Goal: Check status: Check status

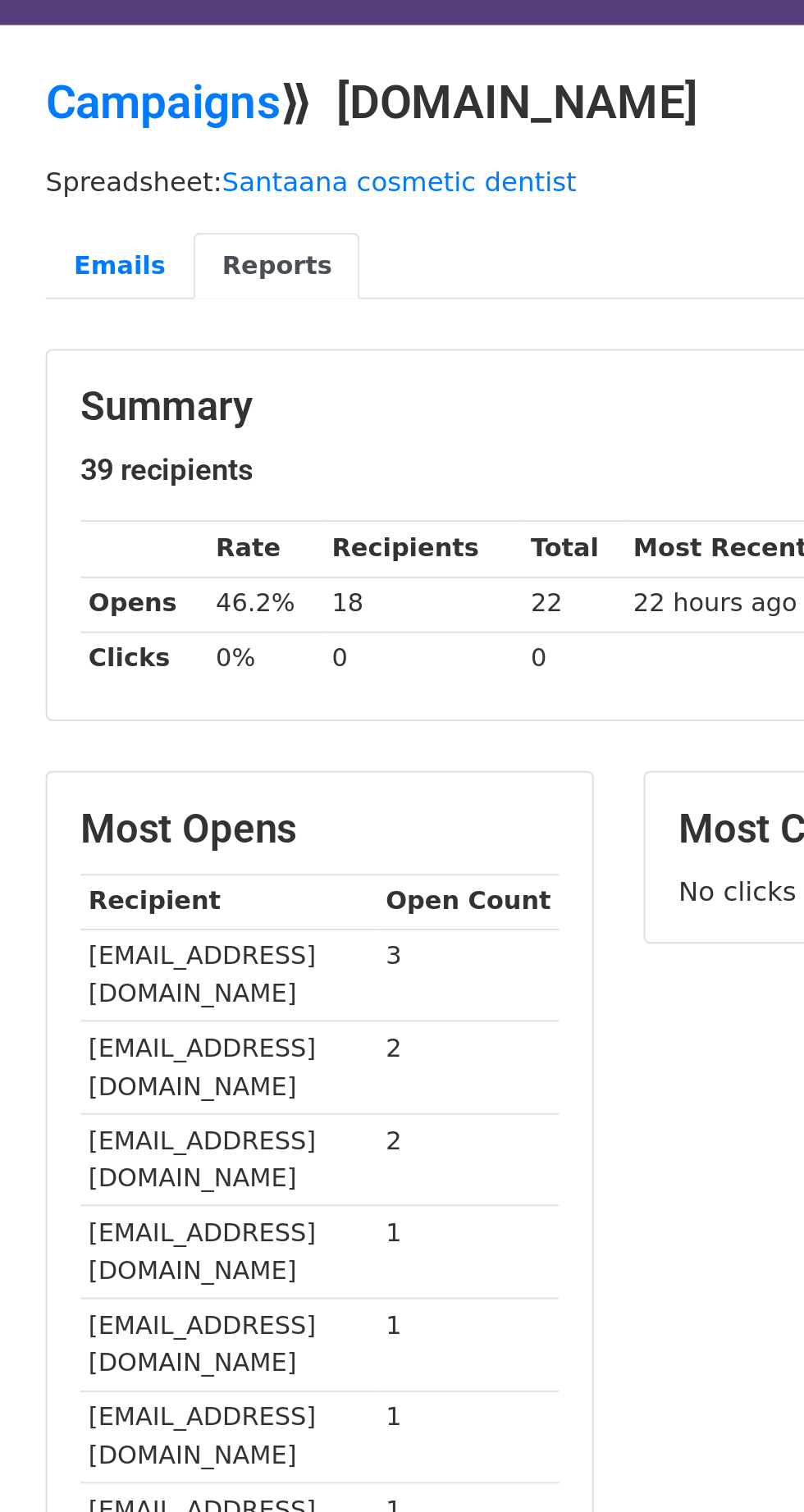
scroll to position [2, 0]
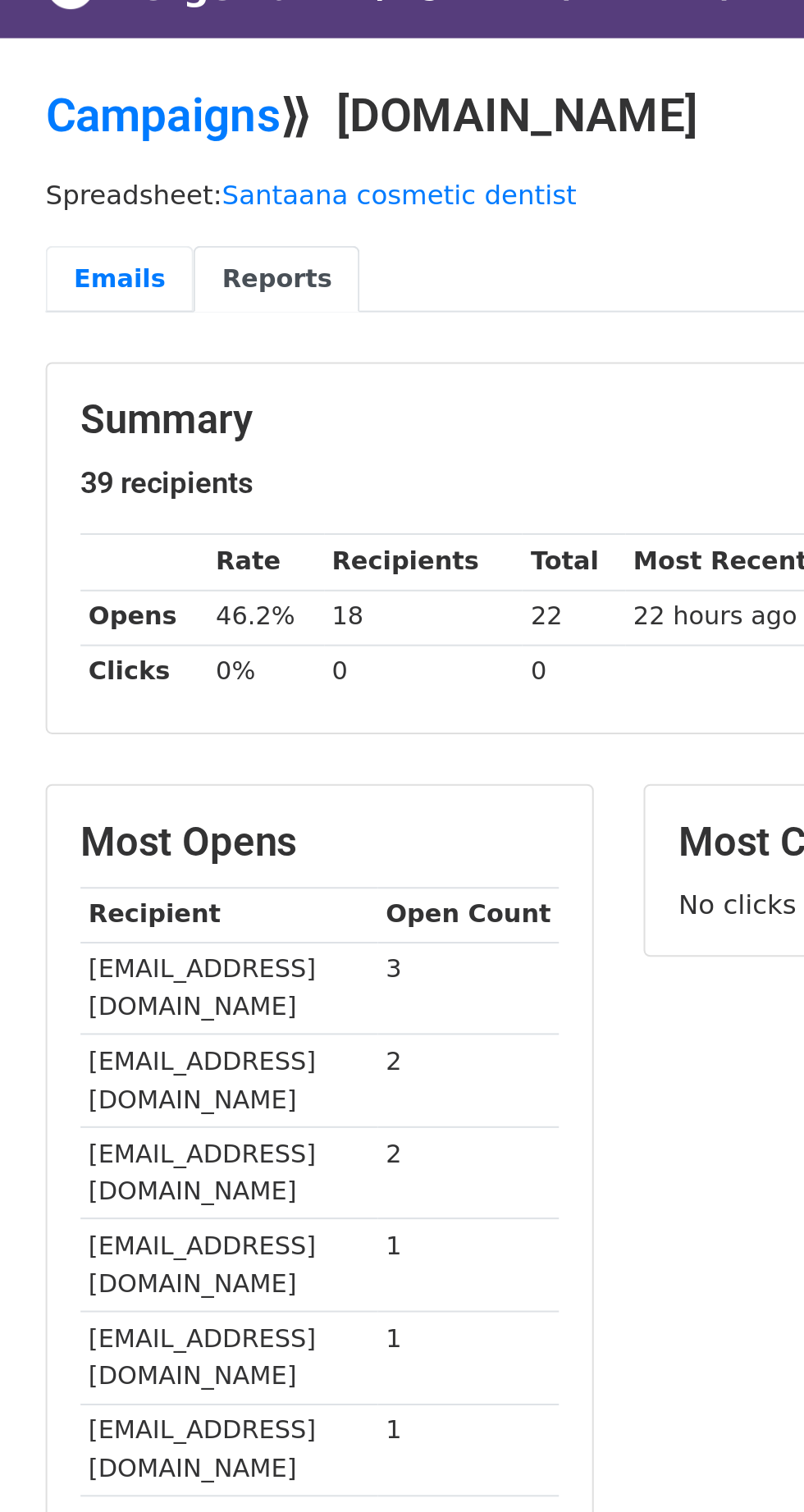
click at [141, 165] on link "Emails" at bounding box center [155, 169] width 73 height 34
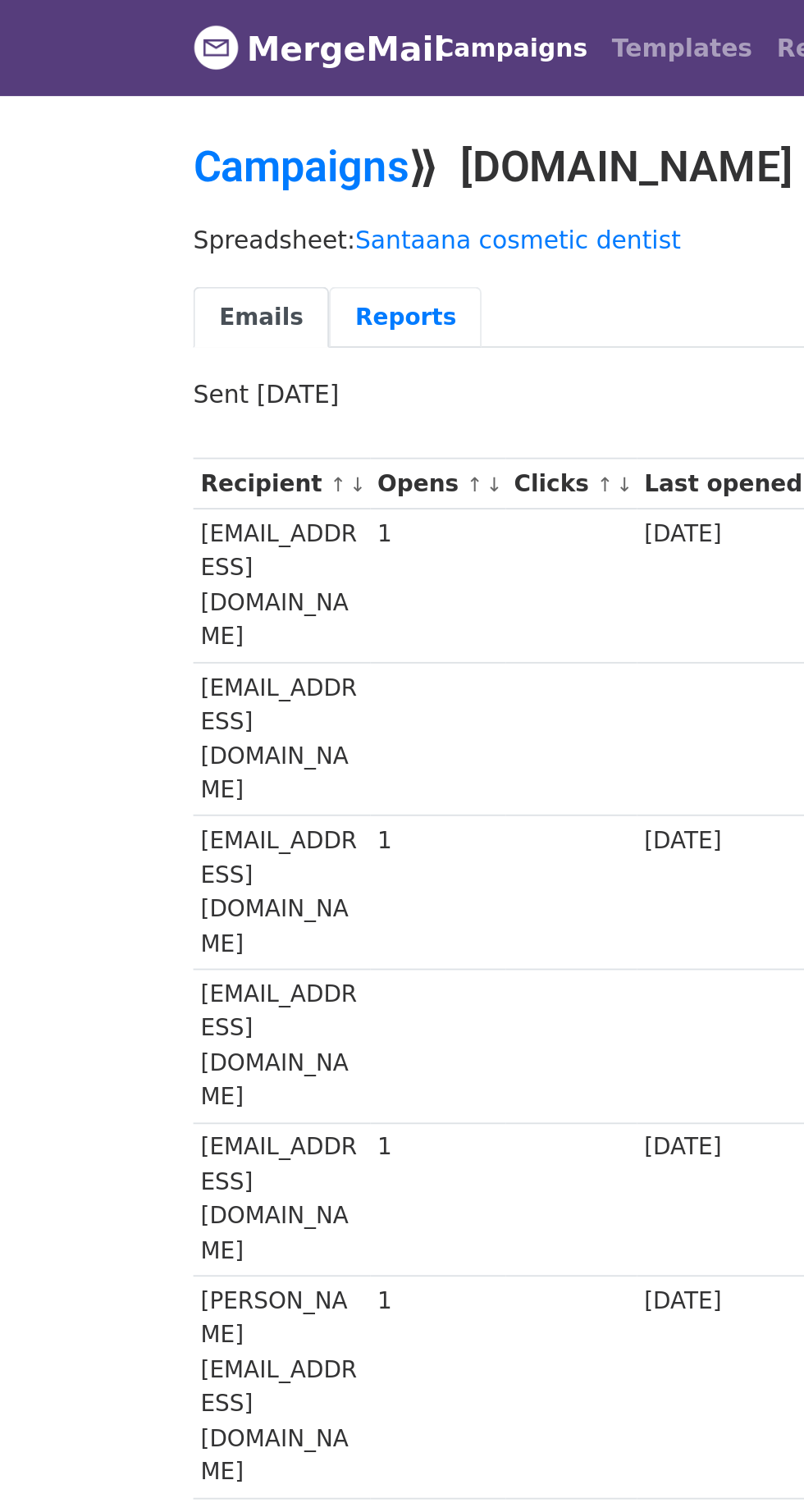
click at [220, 176] on link "Reports" at bounding box center [232, 170] width 82 height 34
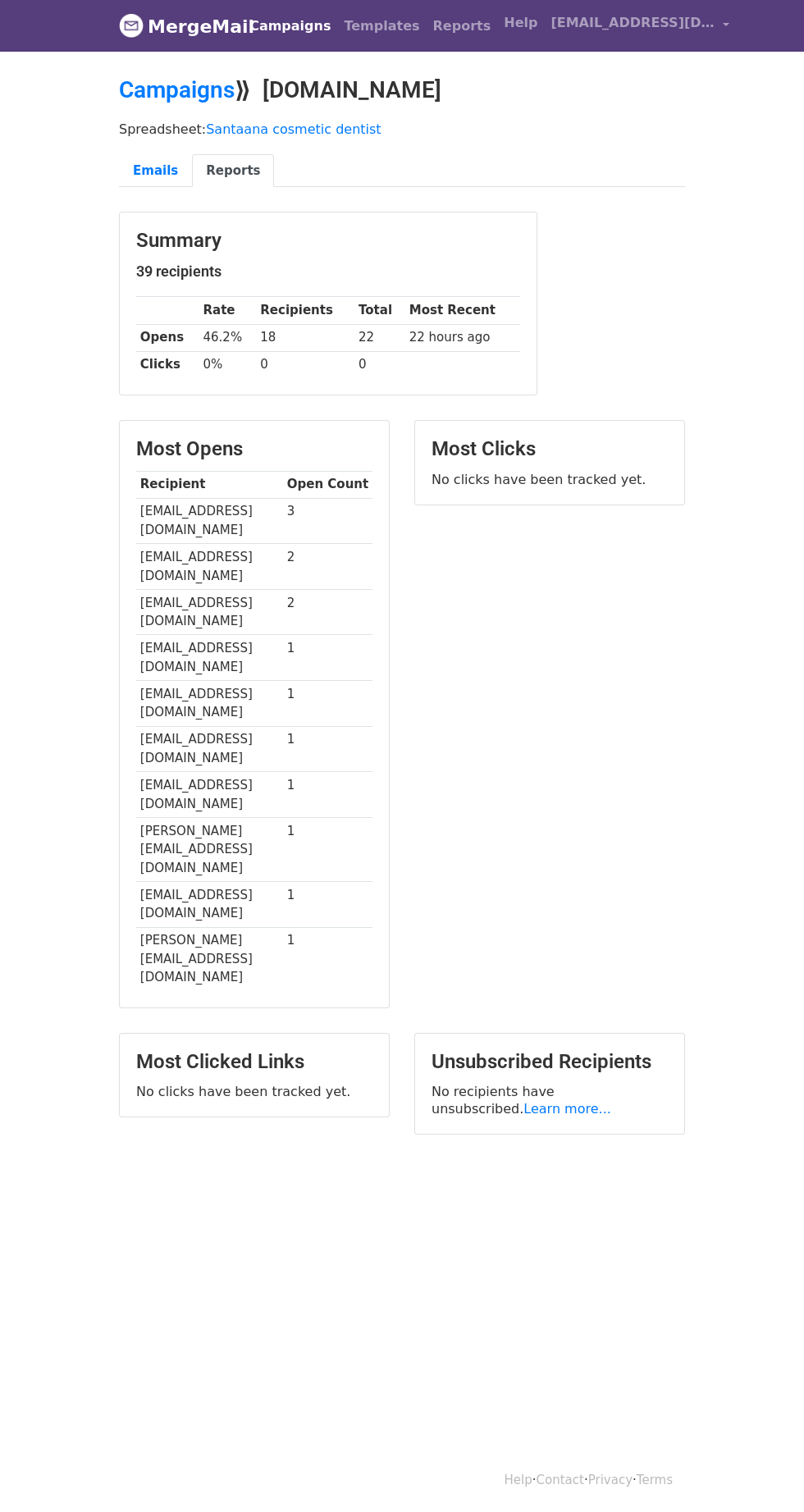
click at [163, 15] on link "MergeMail" at bounding box center [174, 26] width 111 height 34
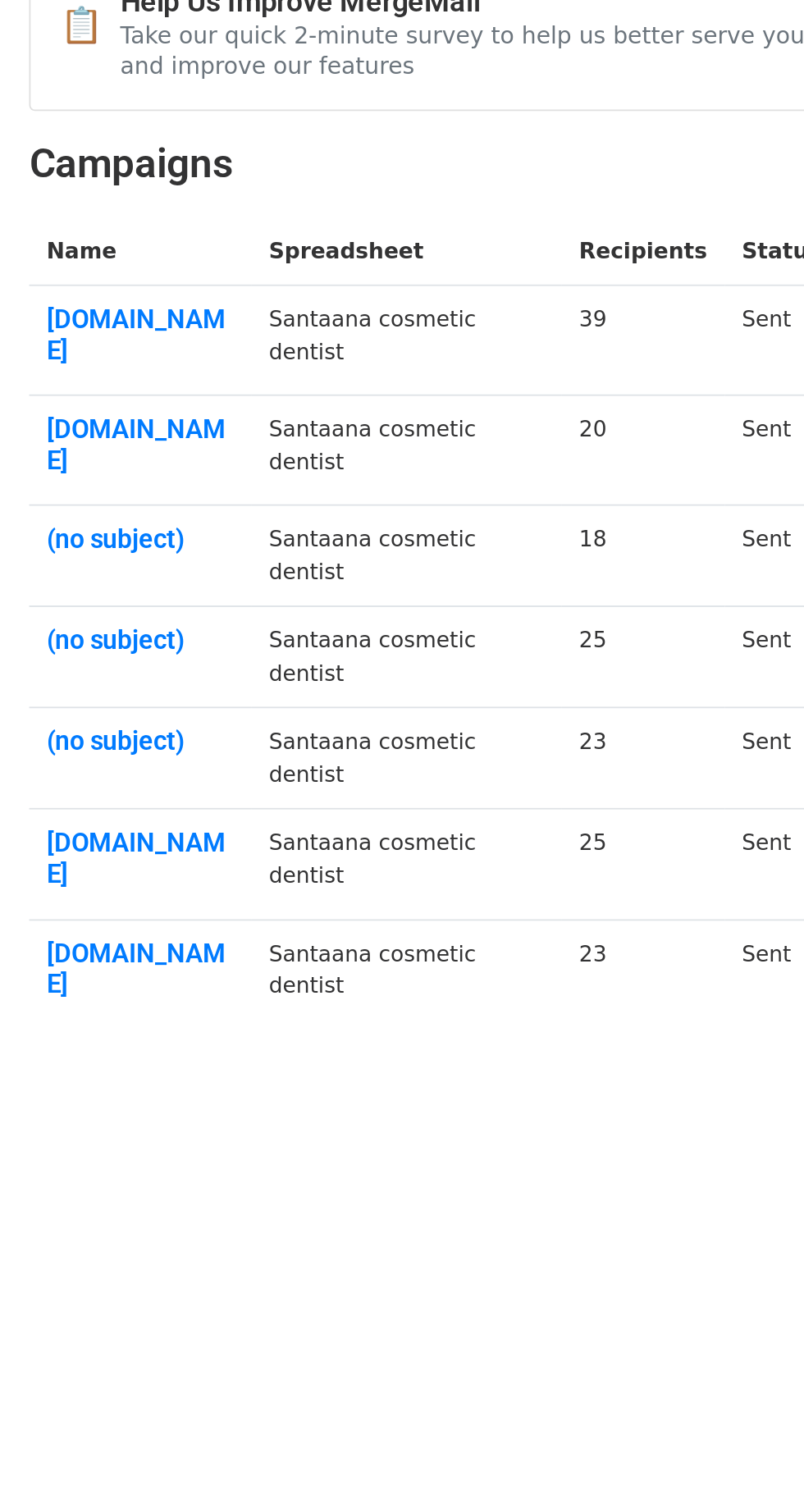
scroll to position [1, 0]
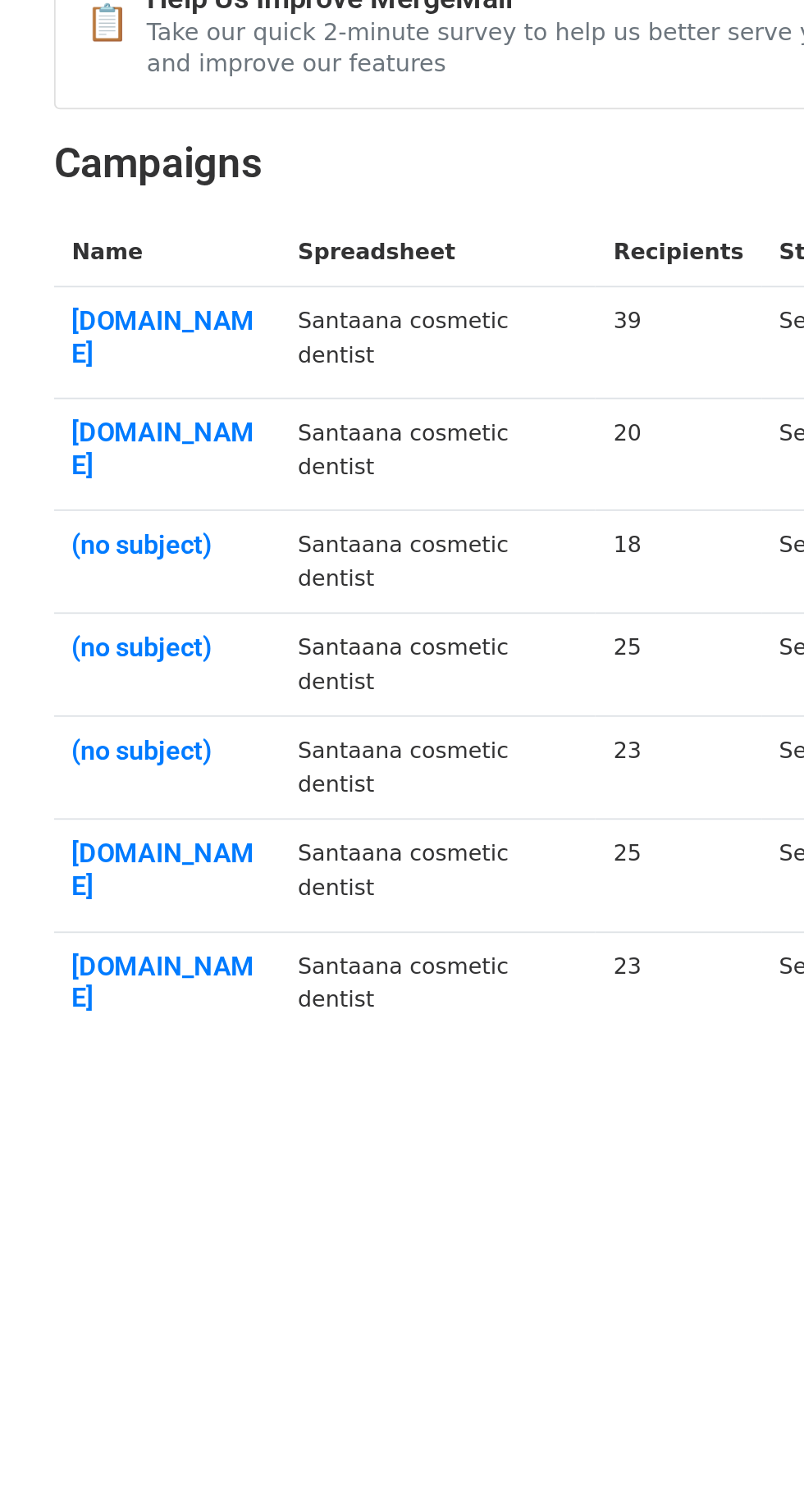
click at [148, 394] on link "Santaanacosmeticdentist.com" at bounding box center [182, 397] width 107 height 35
click at [178, 456] on link "Santaanacosmeticdentist.com" at bounding box center [182, 460] width 107 height 35
